Goal: Task Accomplishment & Management: Use online tool/utility

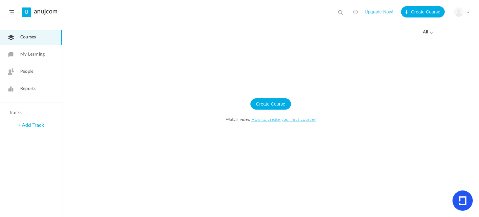
click at [39, 124] on link "+ Add Track" at bounding box center [31, 124] width 26 height 5
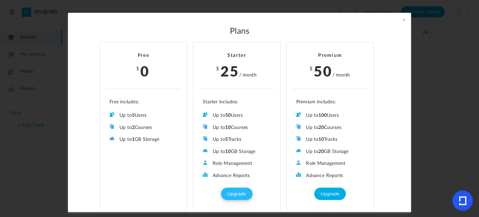
click at [232, 187] on button "Upgrade" at bounding box center [236, 193] width 31 height 12
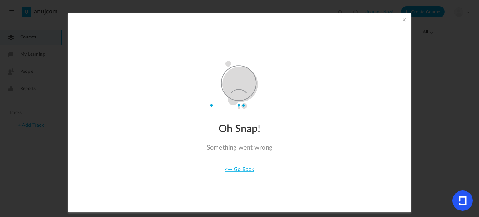
click at [28, 146] on section "Oh Snap! Something went wrong <-- Go Back" at bounding box center [239, 108] width 479 height 217
click at [246, 172] on link "<-- Go Back" at bounding box center [240, 169] width 30 height 6
click at [39, 166] on section "Oh Snap! Something went wrong <-- Go Back" at bounding box center [239, 108] width 479 height 217
click at [241, 167] on link "<-- Go Back" at bounding box center [240, 169] width 30 height 6
click at [403, 19] on span at bounding box center [403, 19] width 7 height 7
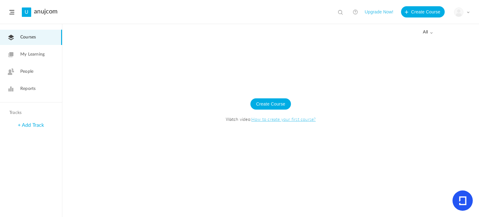
click at [468, 12] on span at bounding box center [467, 12] width 3 height 3
click at [398, 79] on div at bounding box center [270, 128] width 416 height 178
click at [10, 13] on span at bounding box center [11, 12] width 5 height 4
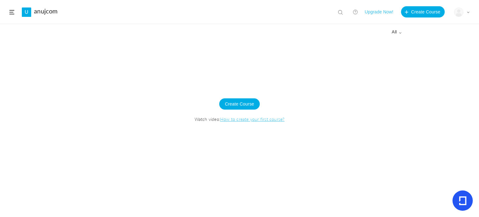
click at [10, 13] on span at bounding box center [11, 12] width 5 height 4
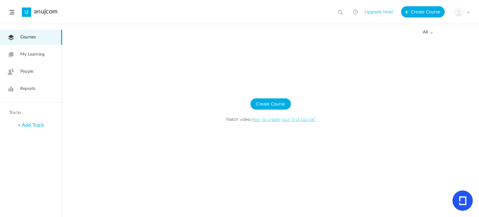
click at [10, 13] on span at bounding box center [11, 12] width 5 height 4
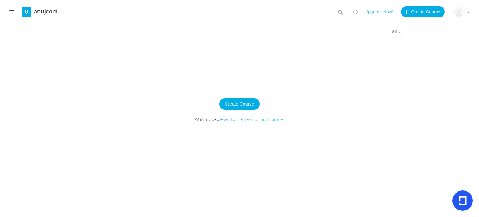
click at [10, 13] on span at bounding box center [11, 12] width 5 height 4
